Goal: Check status

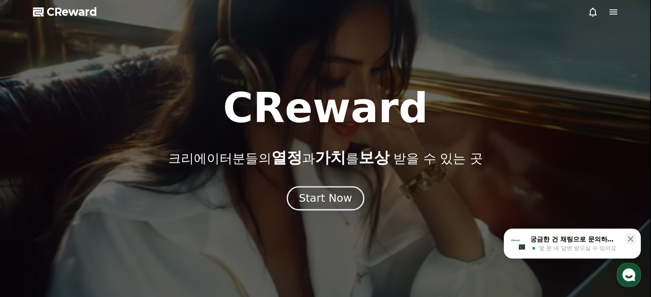
click at [327, 195] on div "Start Now" at bounding box center [325, 198] width 53 height 15
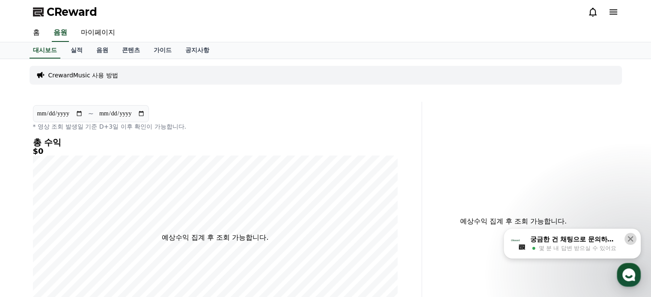
click at [627, 238] on icon at bounding box center [630, 239] width 9 height 9
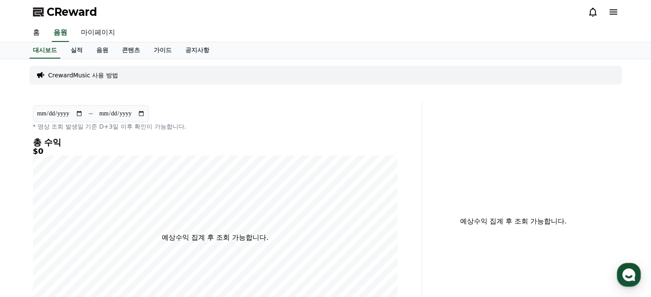
click at [93, 32] on link "마이페이지" at bounding box center [98, 33] width 48 height 18
select select "**********"
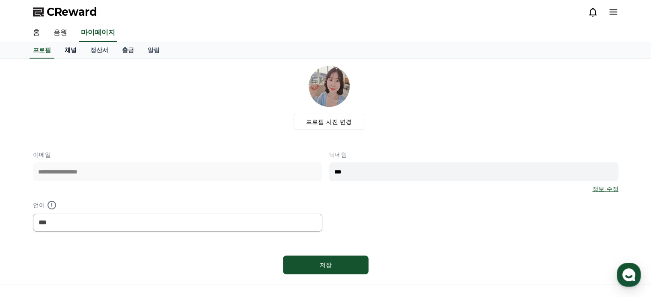
click at [78, 54] on link "채널" at bounding box center [71, 50] width 26 height 16
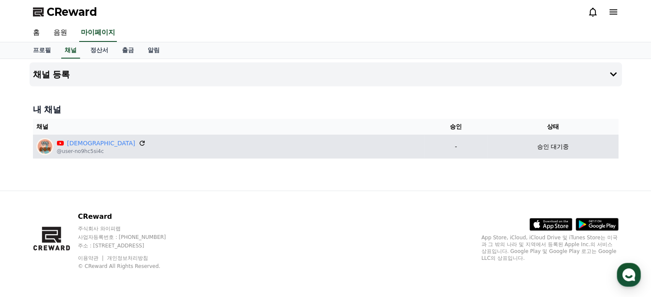
click at [138, 141] on icon at bounding box center [142, 143] width 8 height 8
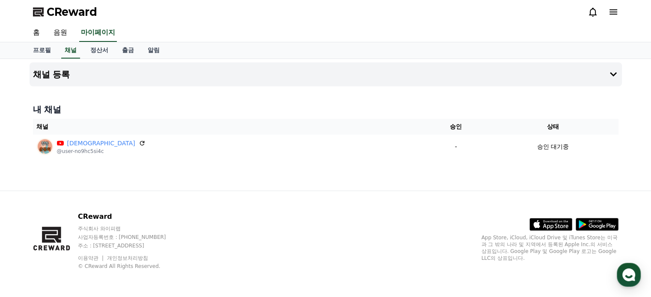
click at [614, 12] on icon at bounding box center [613, 11] width 8 height 5
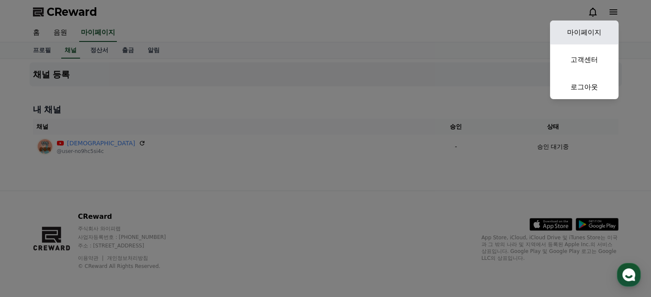
click at [590, 31] on link "마이페이지" at bounding box center [584, 33] width 68 height 24
select select "**********"
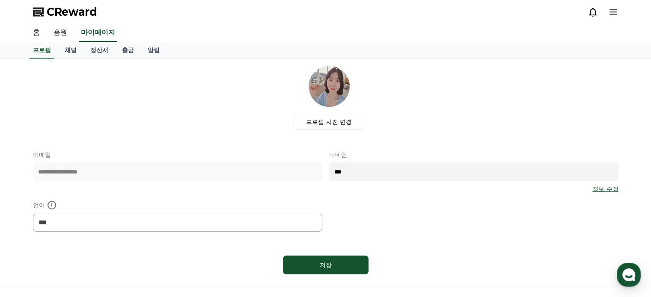
click at [590, 12] on icon at bounding box center [592, 12] width 10 height 10
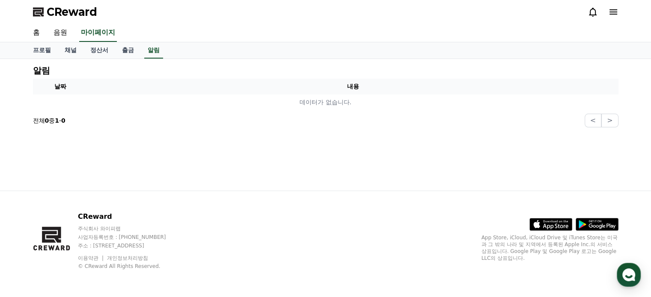
click at [616, 12] on icon at bounding box center [613, 11] width 8 height 5
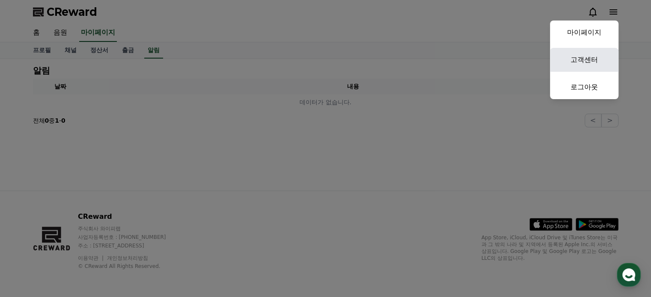
click at [587, 65] on link "고객센터" at bounding box center [584, 60] width 68 height 24
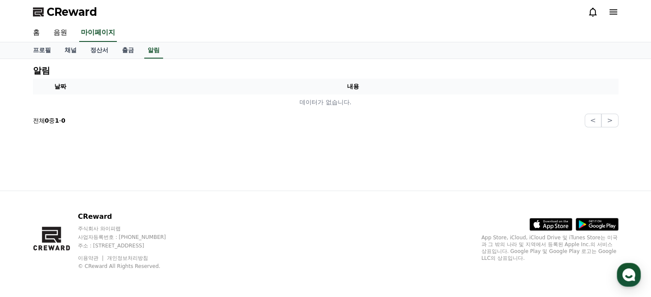
click at [613, 10] on icon at bounding box center [613, 12] width 10 height 10
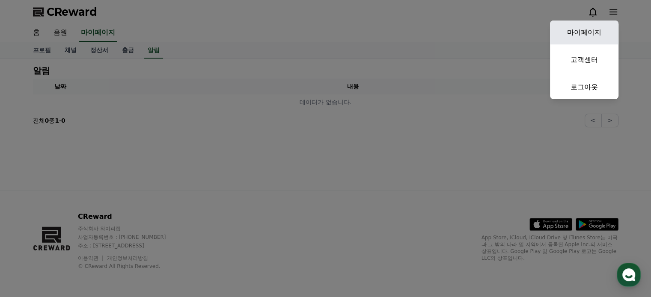
click at [594, 34] on link "마이페이지" at bounding box center [584, 33] width 68 height 24
select select "**********"
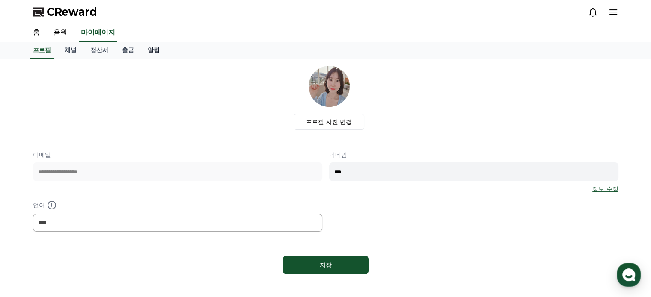
click at [153, 49] on link "알림" at bounding box center [154, 50] width 26 height 16
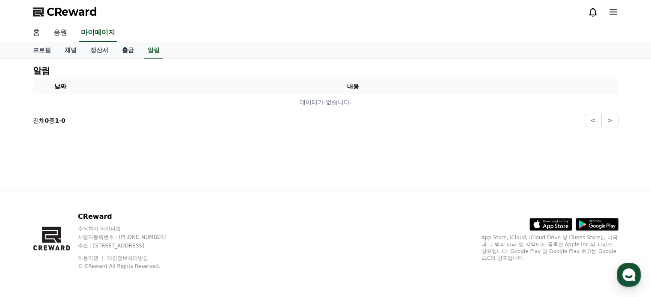
click at [134, 54] on link "출금" at bounding box center [128, 50] width 26 height 16
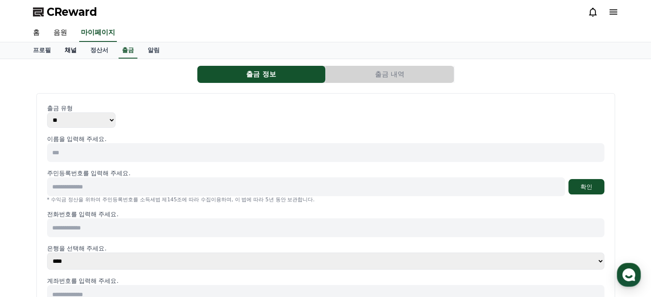
click at [76, 51] on link "채널" at bounding box center [71, 50] width 26 height 16
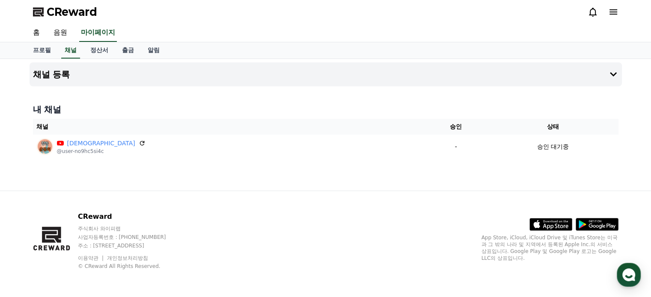
drag, startPoint x: 245, startPoint y: 144, endPoint x: 194, endPoint y: 176, distance: 59.8
click at [197, 182] on div "채널 등록 내 채널 채널 승인 상태 청춘운동회 @user-no9hc5si4c - 승인 대기중" at bounding box center [325, 125] width 599 height 132
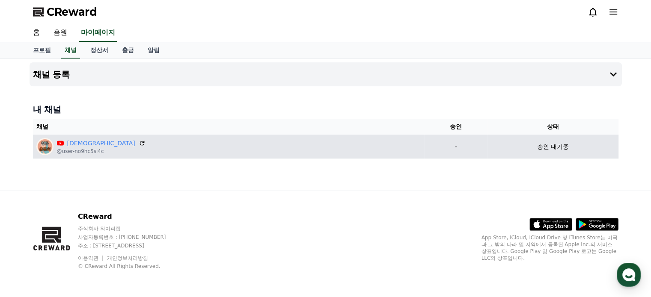
click at [188, 157] on td "청춘운동회 @user-no9hc5si4c" at bounding box center [228, 147] width 391 height 24
click at [561, 141] on td "승인 대기중" at bounding box center [552, 147] width 130 height 24
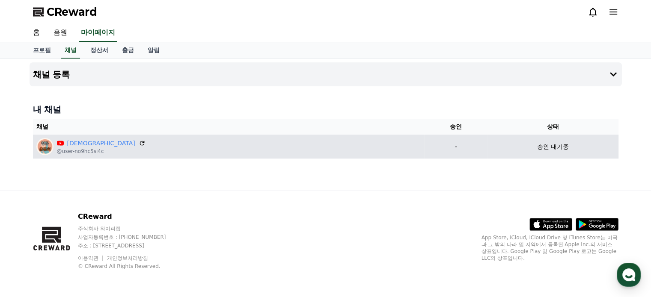
click at [561, 141] on td "승인 대기중" at bounding box center [552, 147] width 130 height 24
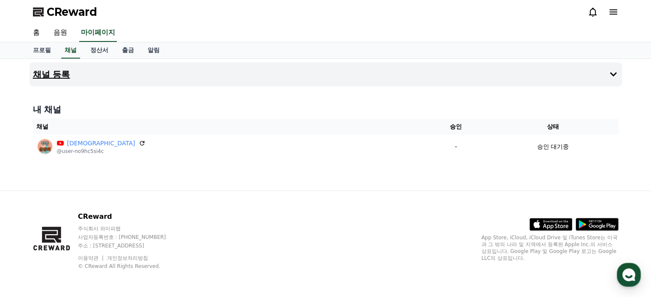
click at [618, 65] on button "채널 등록" at bounding box center [326, 74] width 592 height 24
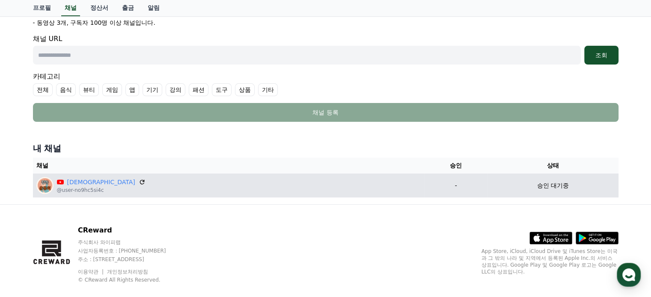
scroll to position [206, 0]
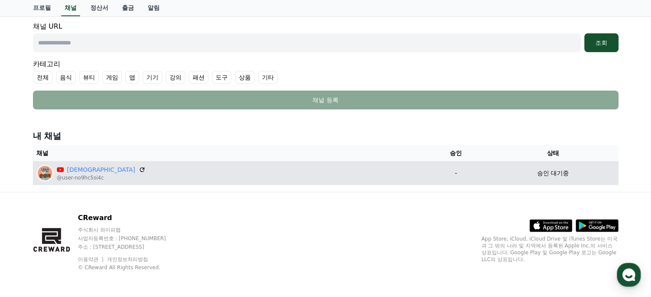
click at [175, 163] on td "청춘운동회 @user-no9hc5si4c" at bounding box center [228, 173] width 391 height 24
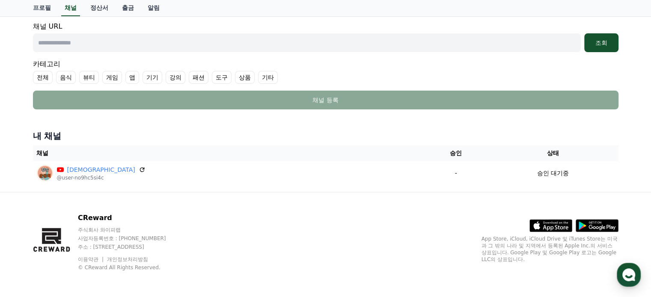
click at [175, 208] on div "CReward 주식회사 와이피랩 사업자등록번호 : [PHONE_NUMBER] 주소 : [STREET_ADDRESS] 이용약관 개인정보처리방침 …" at bounding box center [325, 246] width 599 height 106
